Goal: Task Accomplishment & Management: Manage account settings

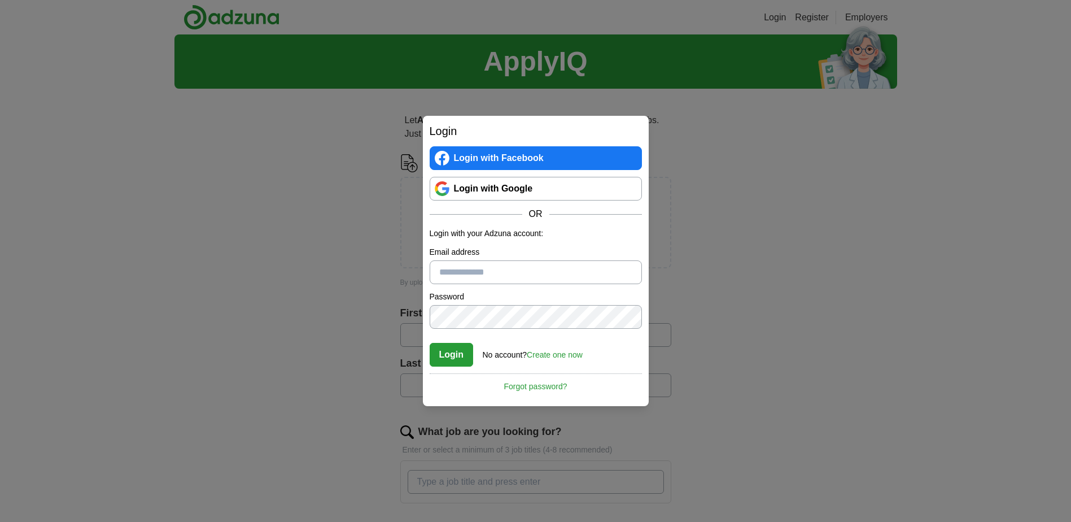
type input "**********"
click at [539, 183] on link "Login with Google" at bounding box center [536, 189] width 212 height 24
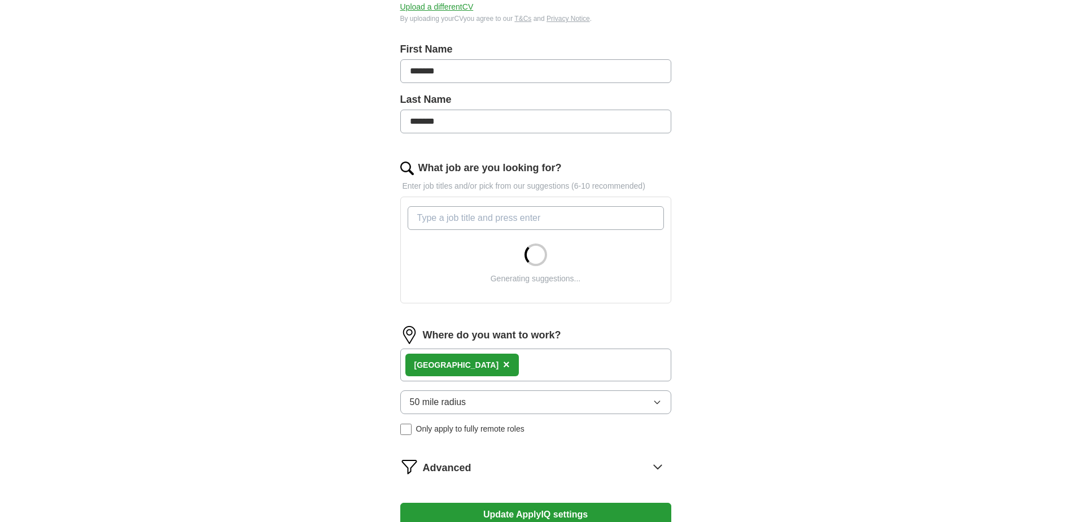
scroll to position [339, 0]
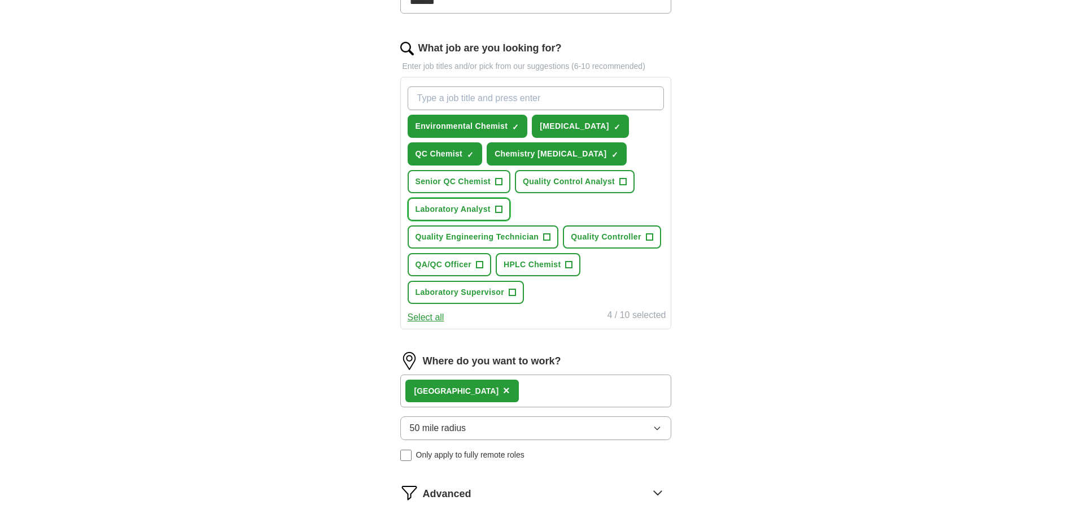
click at [496, 206] on span "+" at bounding box center [498, 209] width 7 height 9
click at [622, 180] on span "+" at bounding box center [623, 181] width 7 height 9
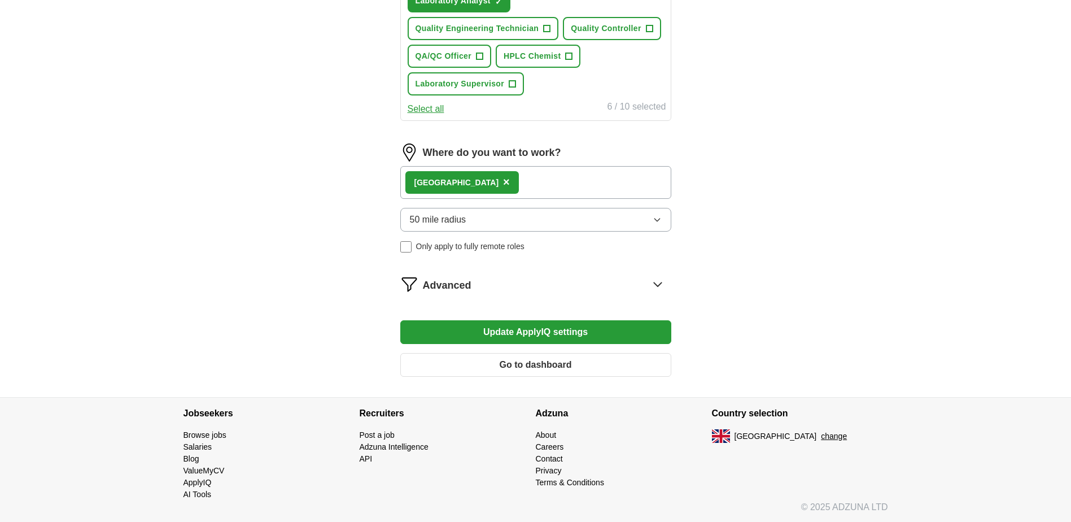
scroll to position [548, 0]
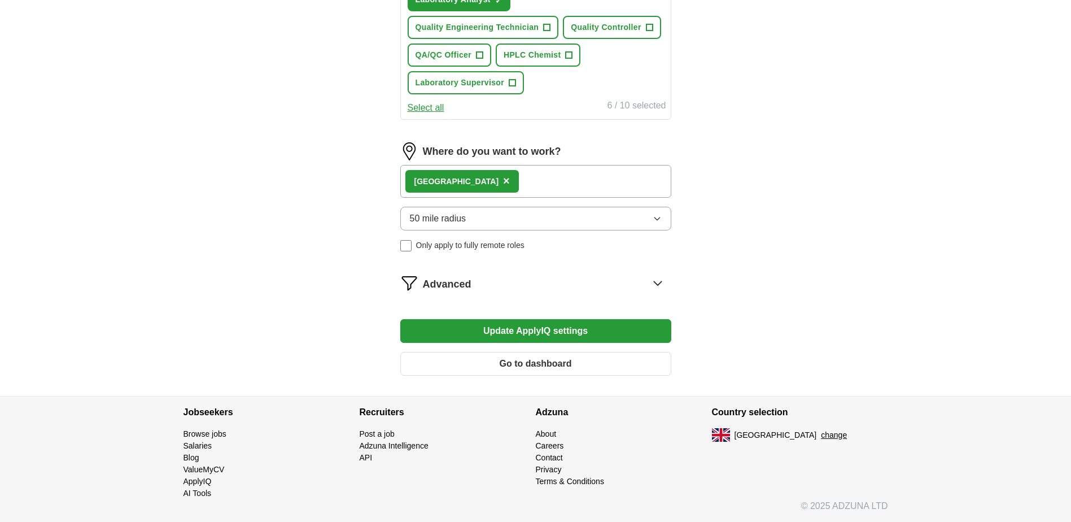
click at [568, 329] on button "Update ApplyIQ settings" at bounding box center [535, 331] width 271 height 24
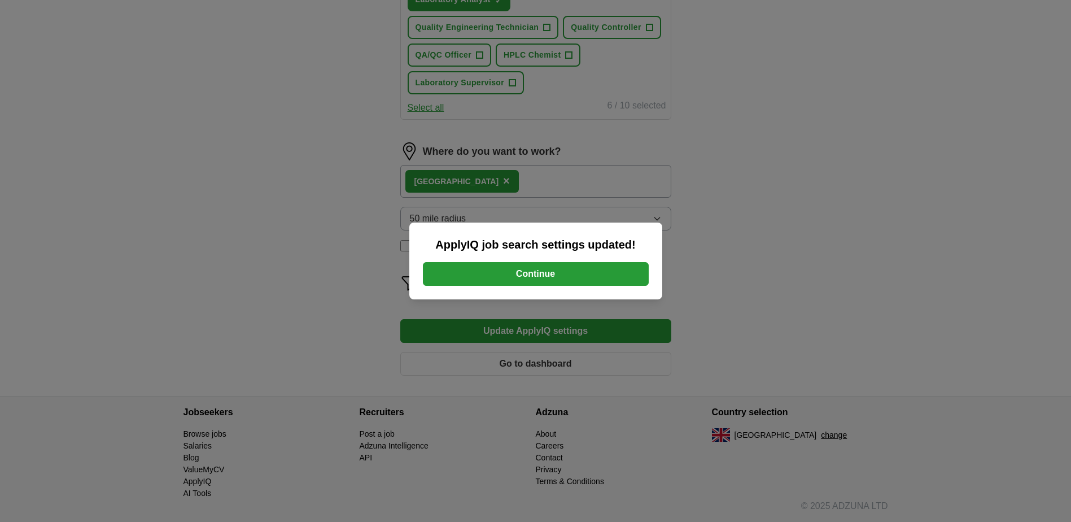
click at [600, 271] on button "Continue" at bounding box center [536, 274] width 226 height 24
